Goal: Task Accomplishment & Management: Manage account settings

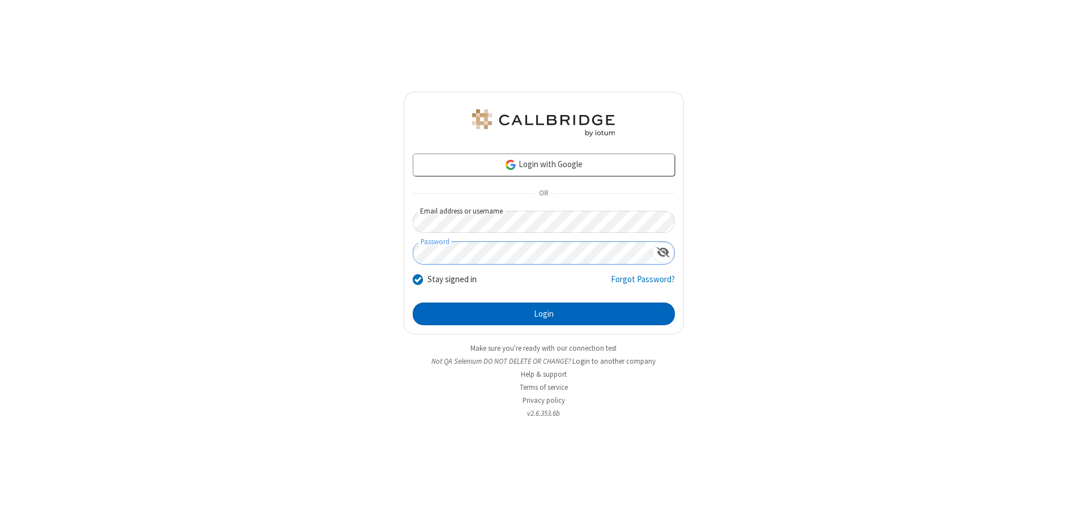
click at [544, 314] on button "Login" at bounding box center [544, 313] width 262 height 23
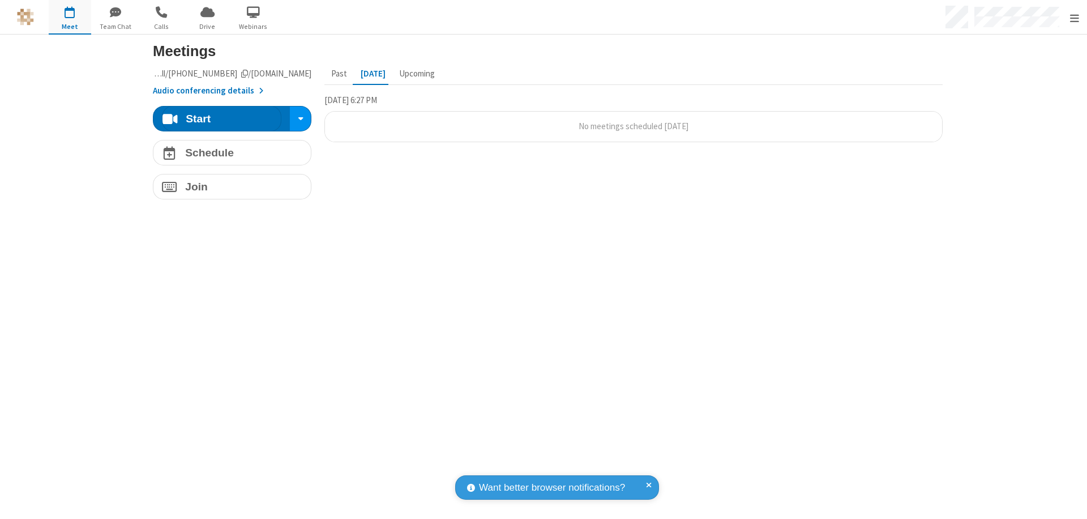
click at [1074, 18] on span "Open menu" at bounding box center [1074, 17] width 9 height 11
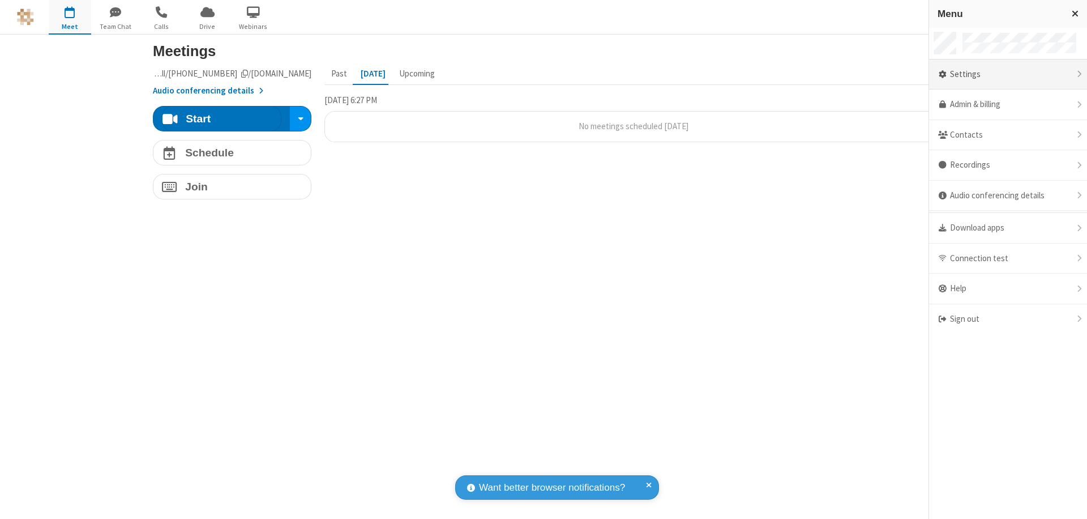
click at [1008, 74] on div "Settings" at bounding box center [1008, 74] width 158 height 31
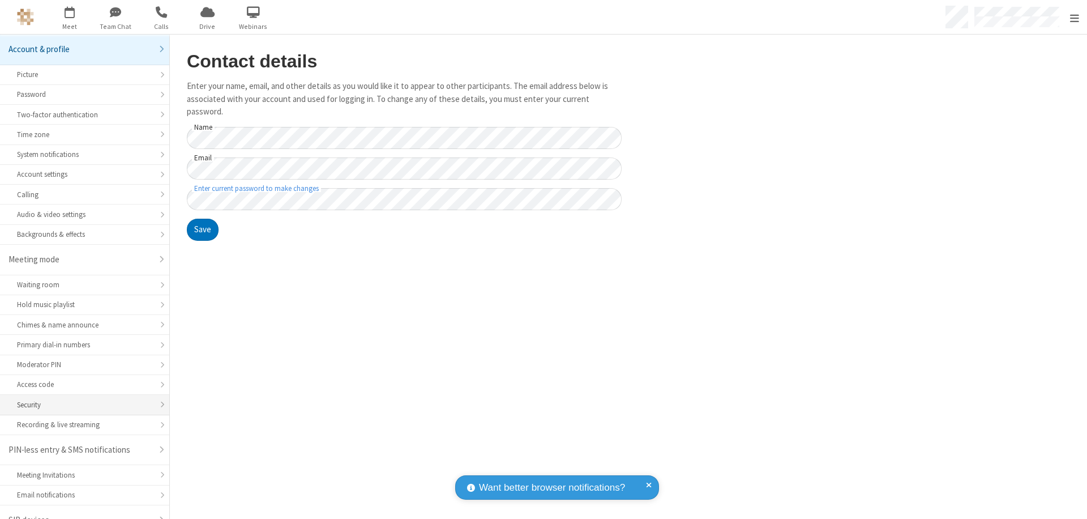
click at [80, 399] on div "Security" at bounding box center [84, 404] width 135 height 11
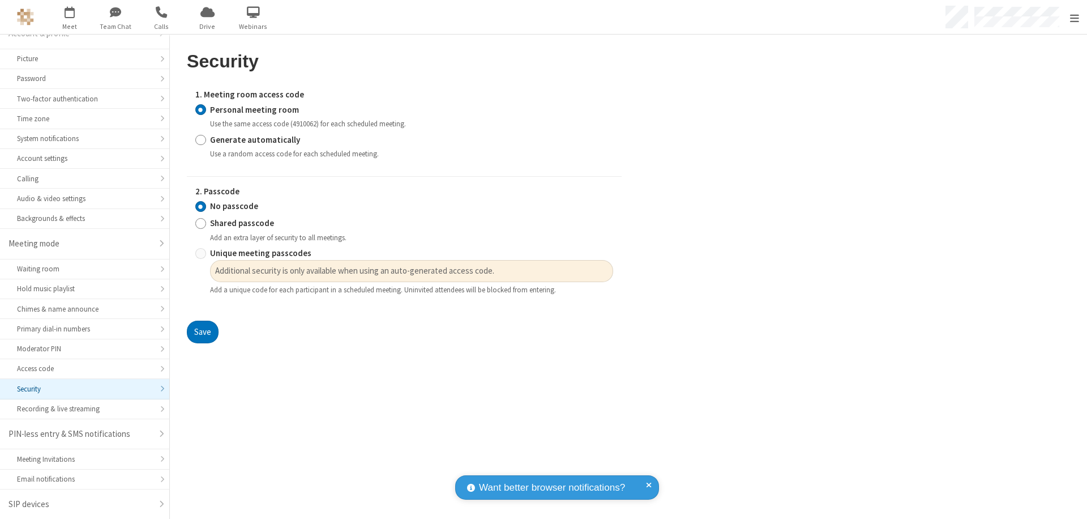
click at [200, 139] on input "Generate automatically" at bounding box center [200, 140] width 11 height 12
radio input "true"
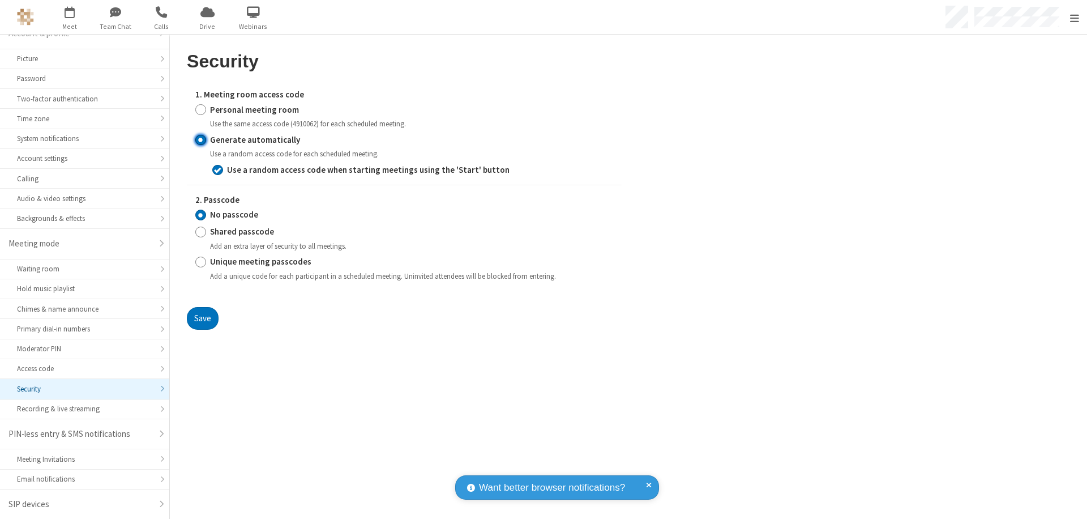
click at [200, 215] on input "No passcode" at bounding box center [200, 215] width 11 height 12
click at [202, 318] on button "Save" at bounding box center [203, 318] width 32 height 23
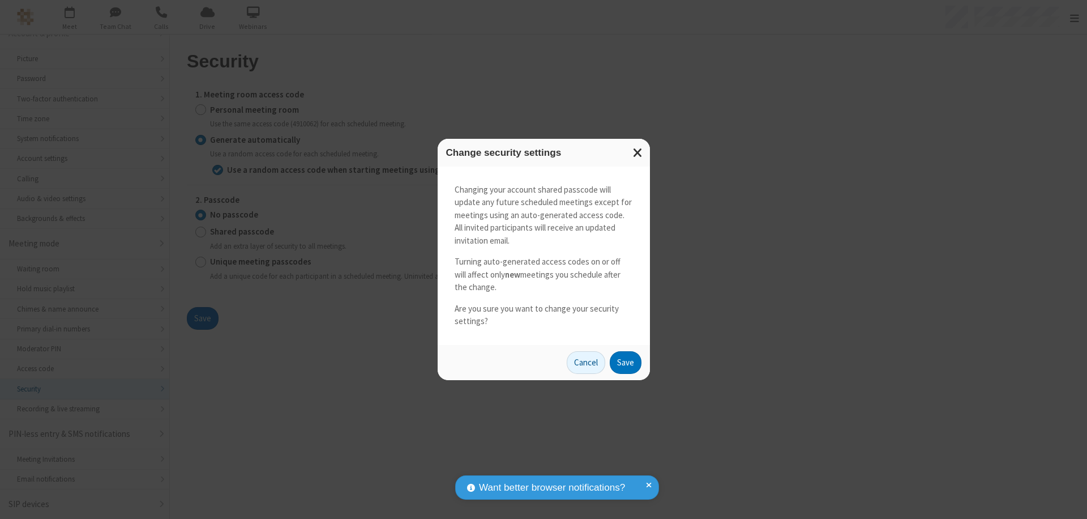
click at [625, 362] on button "Save" at bounding box center [626, 362] width 32 height 23
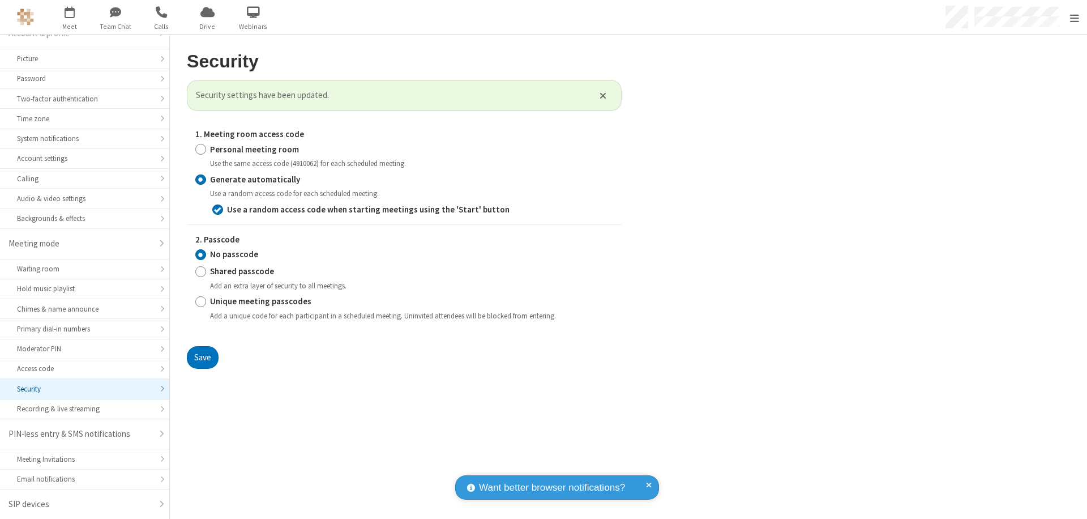
click at [1074, 18] on span "Open menu" at bounding box center [1074, 17] width 9 height 11
click at [70, 17] on span "button" at bounding box center [70, 11] width 42 height 19
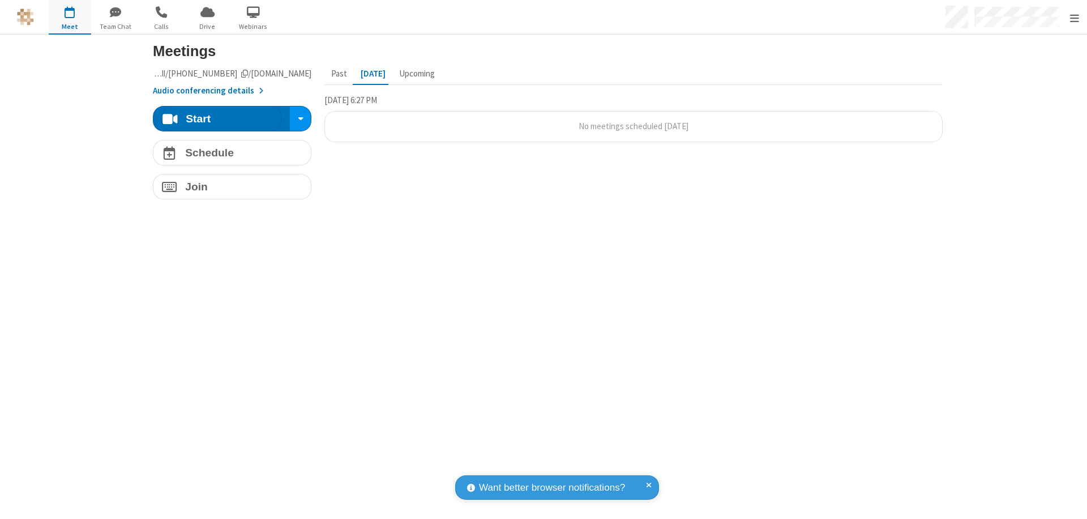
click at [228, 152] on h4 "Schedule" at bounding box center [209, 152] width 49 height 11
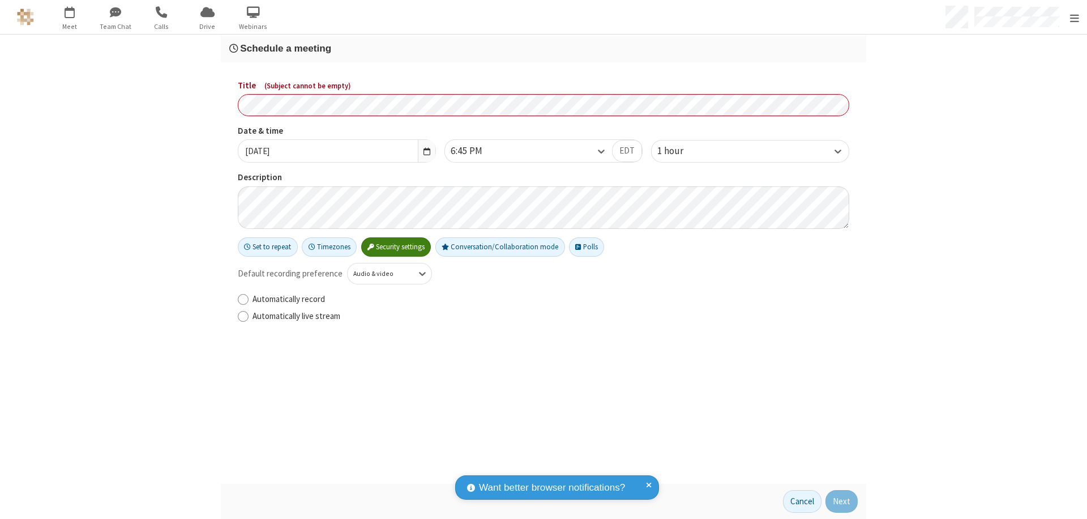
click at [539, 48] on h3 "Schedule a meeting" at bounding box center [543, 48] width 628 height 11
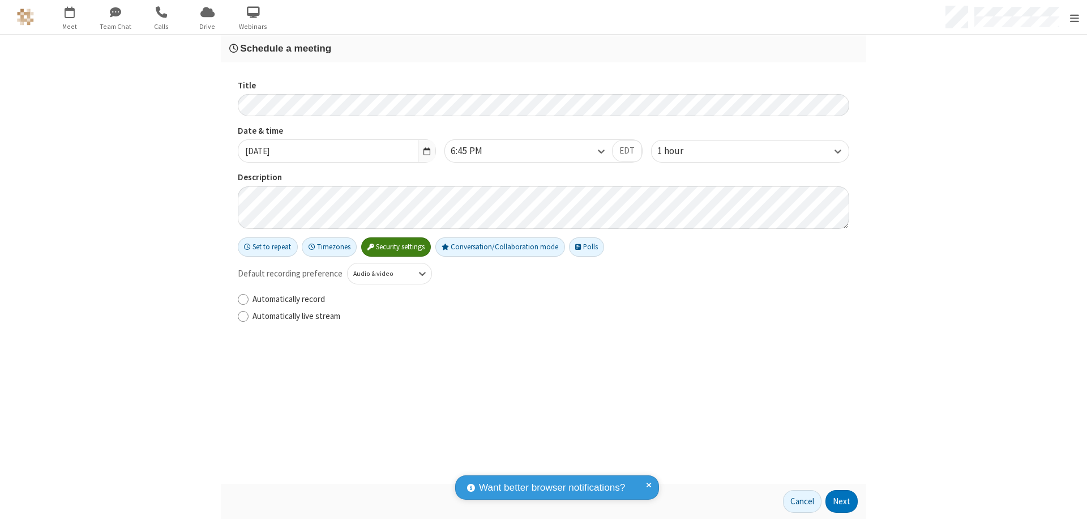
click at [838, 501] on button "Next" at bounding box center [841, 501] width 32 height 23
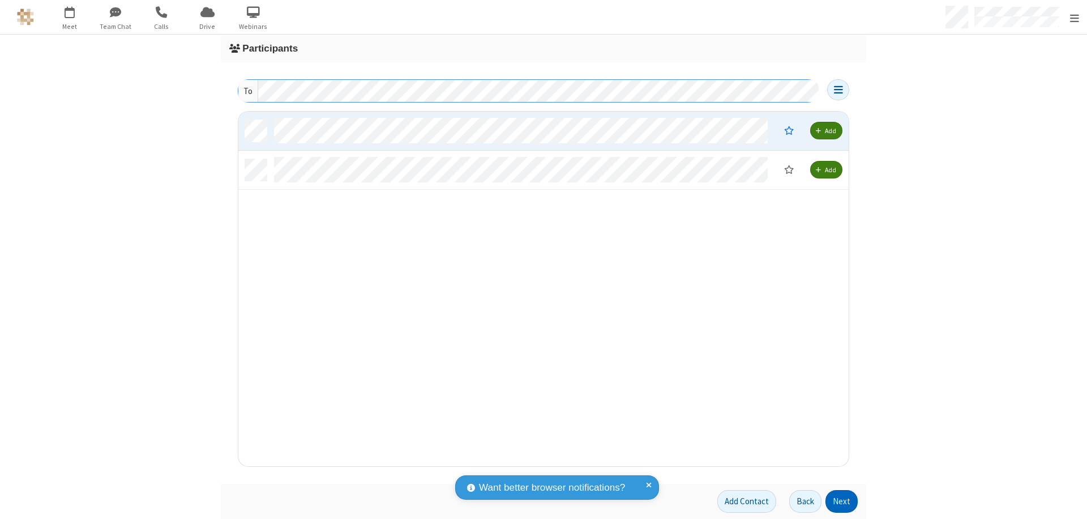
click at [838, 501] on button "Next" at bounding box center [841, 501] width 32 height 23
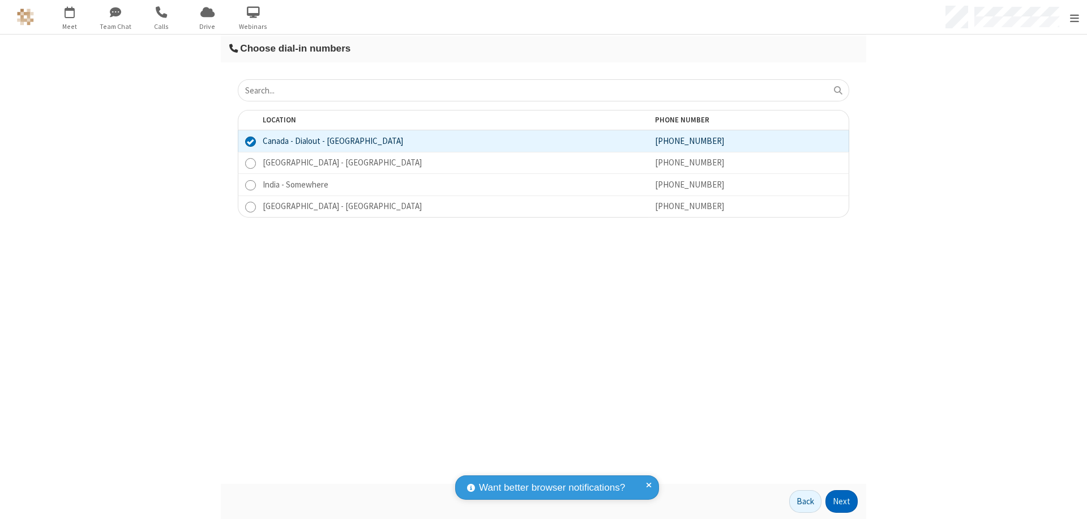
click at [838, 501] on button "Next" at bounding box center [841, 501] width 32 height 23
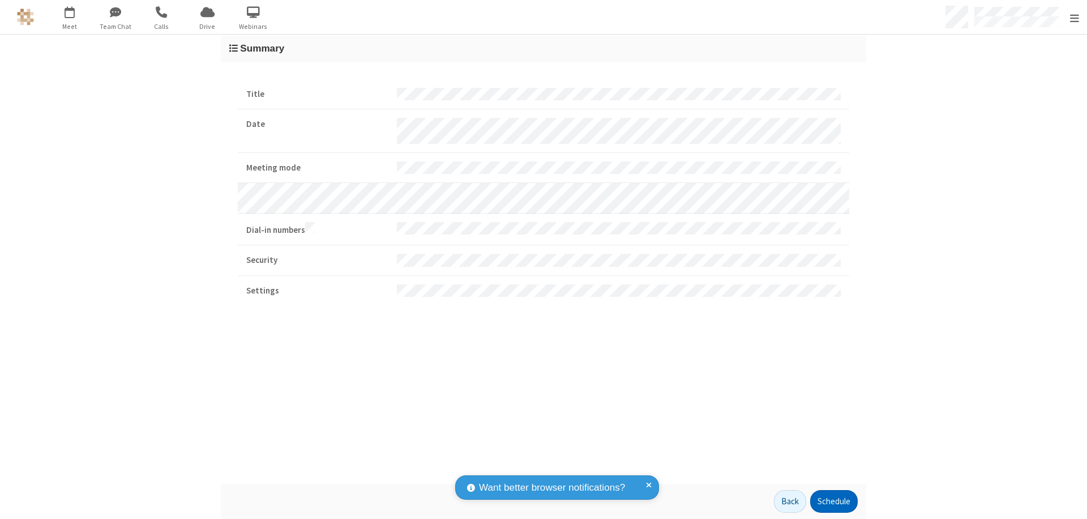
click at [829, 501] on button "Schedule" at bounding box center [834, 501] width 48 height 23
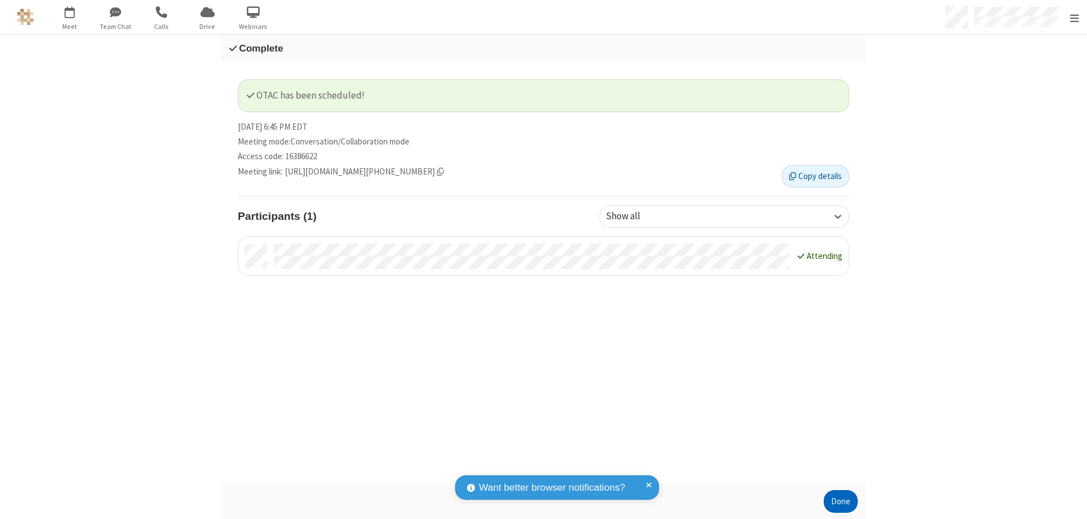
click at [837, 501] on button "Done" at bounding box center [841, 501] width 34 height 23
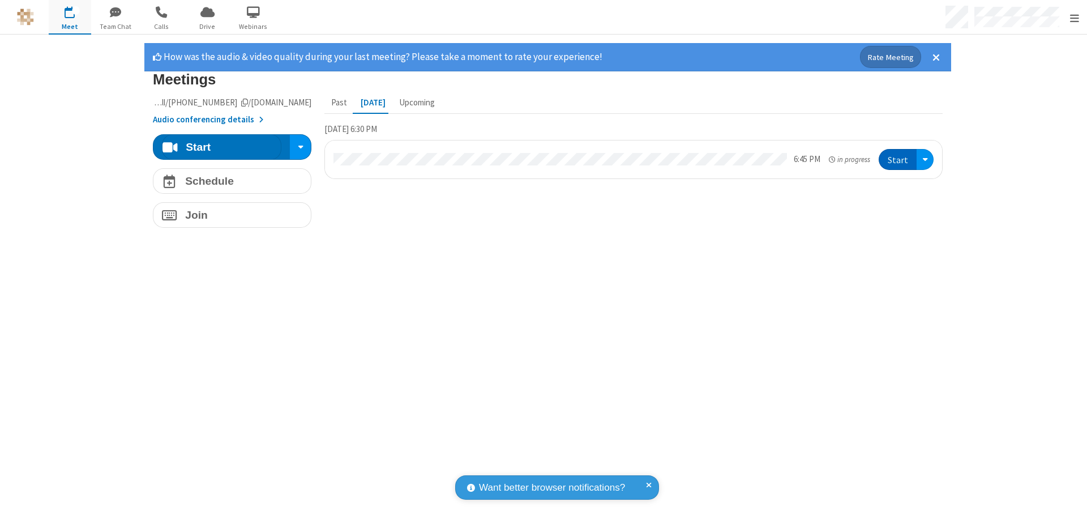
click at [1074, 18] on span "Open menu" at bounding box center [1074, 17] width 9 height 11
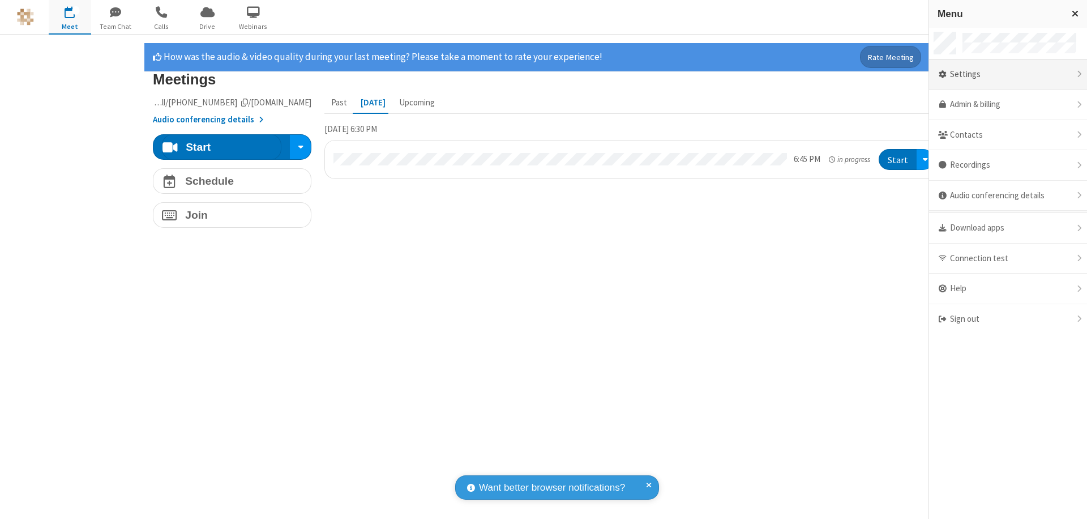
click at [1008, 74] on div "Settings" at bounding box center [1008, 74] width 158 height 31
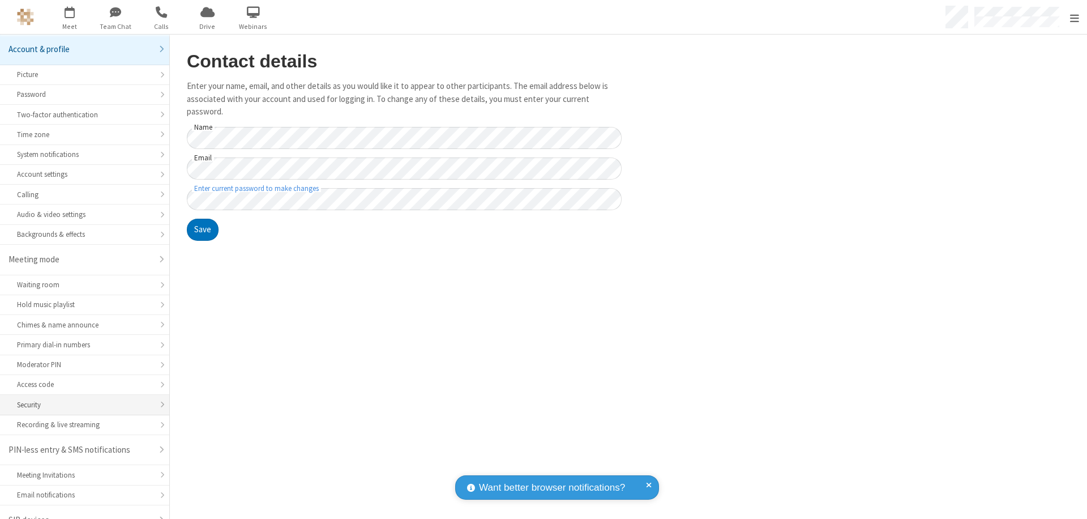
click at [80, 399] on div "Security" at bounding box center [84, 404] width 135 height 11
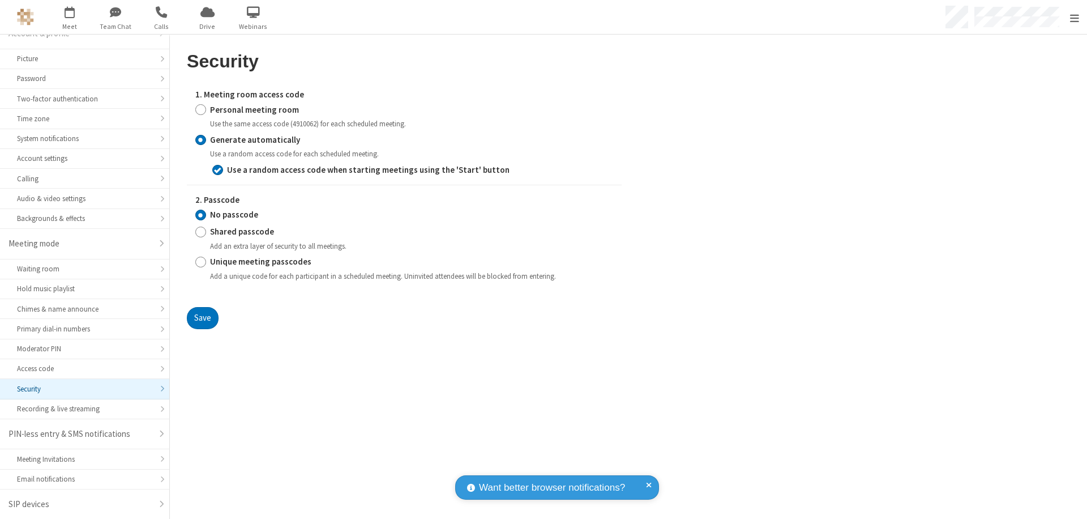
click at [200, 109] on input "Personal meeting room" at bounding box center [200, 110] width 11 height 12
radio input "true"
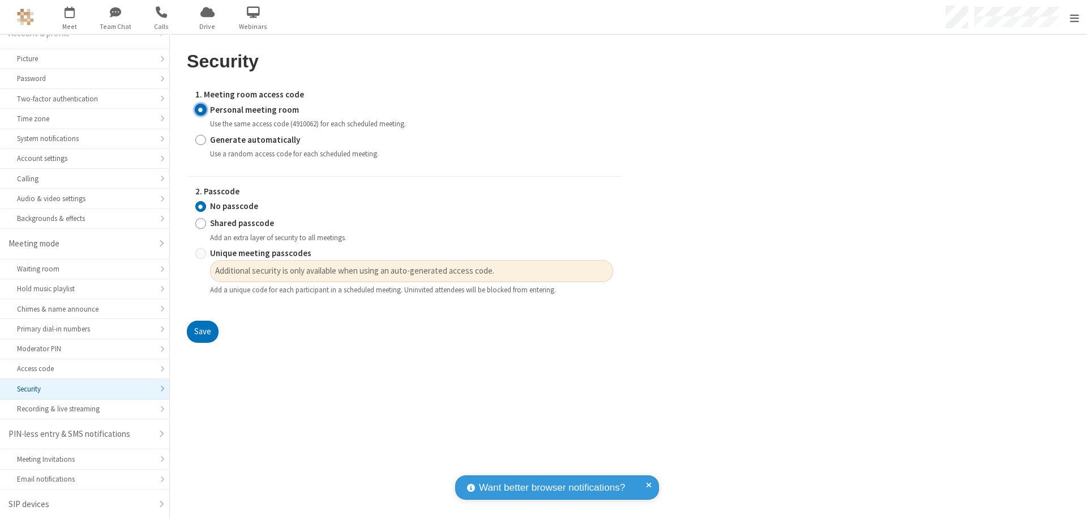
click at [200, 206] on input "No passcode" at bounding box center [200, 206] width 11 height 12
click at [202, 332] on button "Save" at bounding box center [203, 331] width 32 height 23
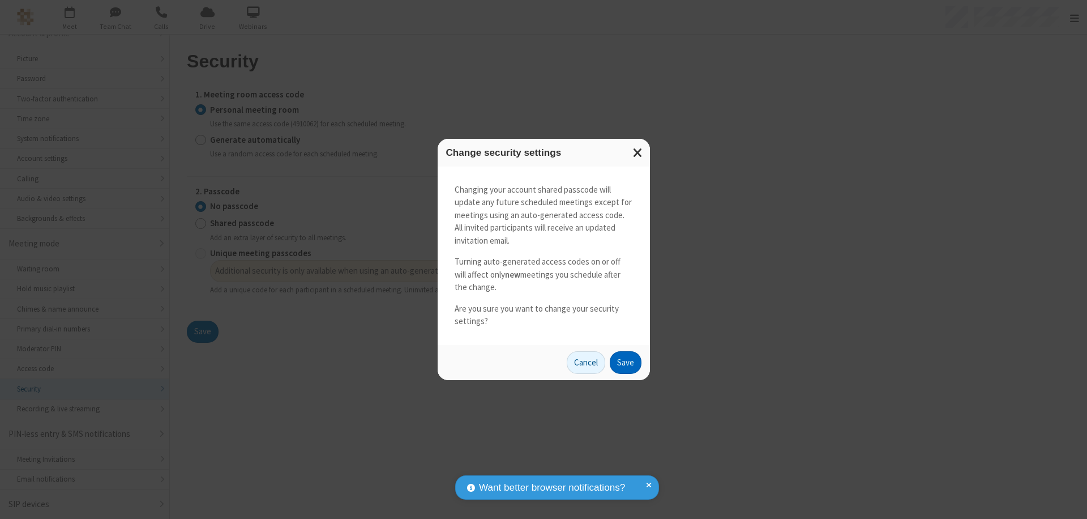
click at [625, 362] on button "Save" at bounding box center [626, 362] width 32 height 23
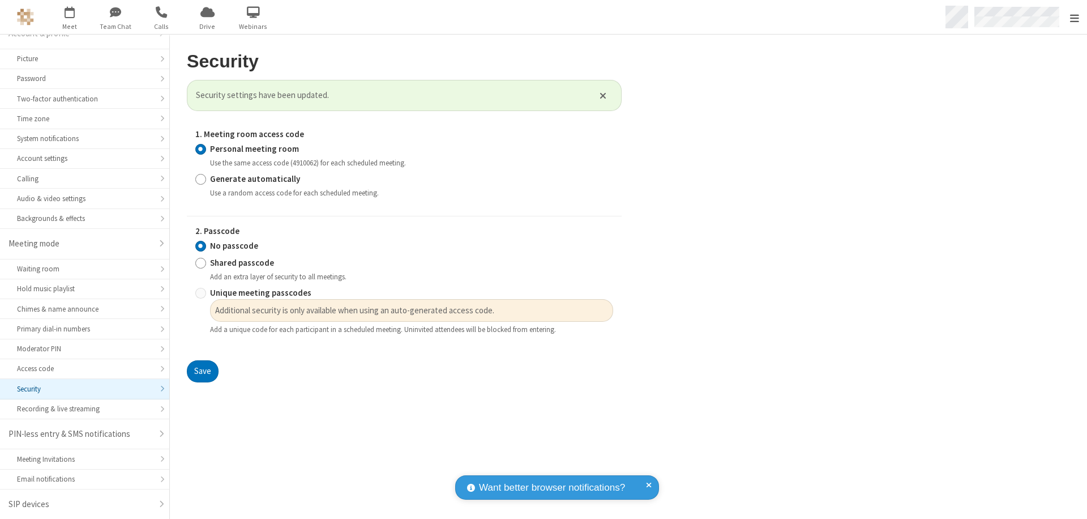
click at [1074, 17] on span "Open menu" at bounding box center [1074, 17] width 9 height 11
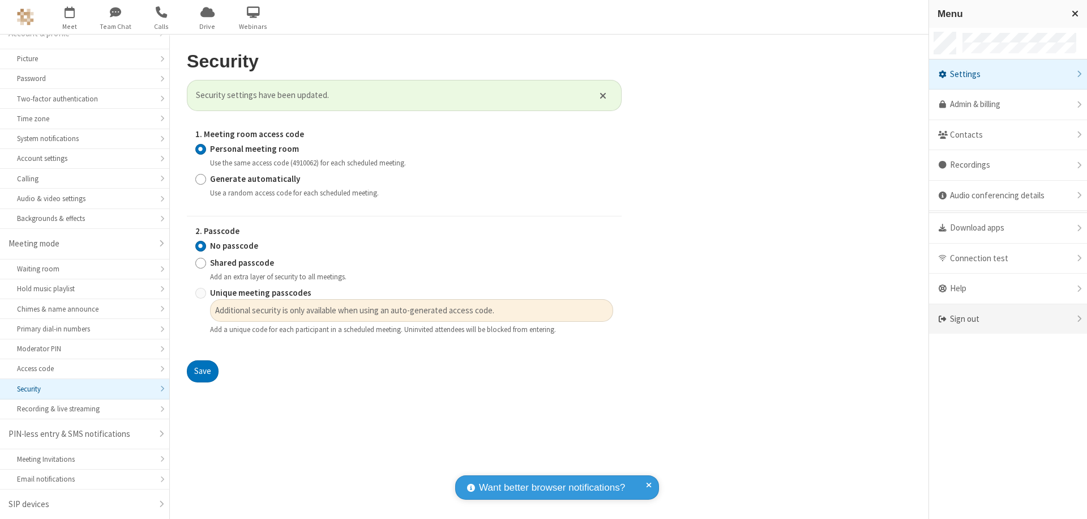
click at [1008, 319] on div "Sign out" at bounding box center [1008, 319] width 158 height 30
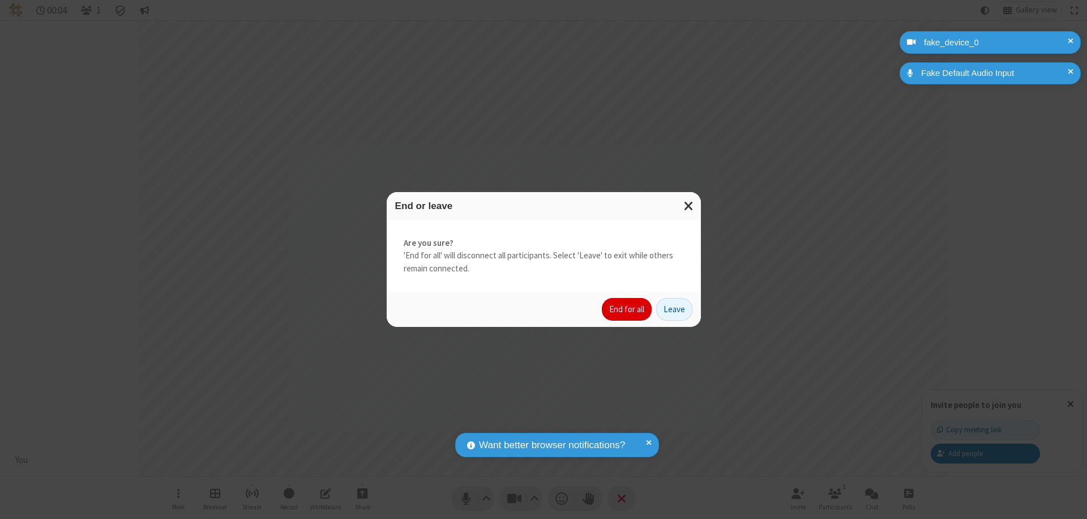
click at [627, 309] on button "End for all" at bounding box center [627, 309] width 50 height 23
